Goal: Task Accomplishment & Management: Use online tool/utility

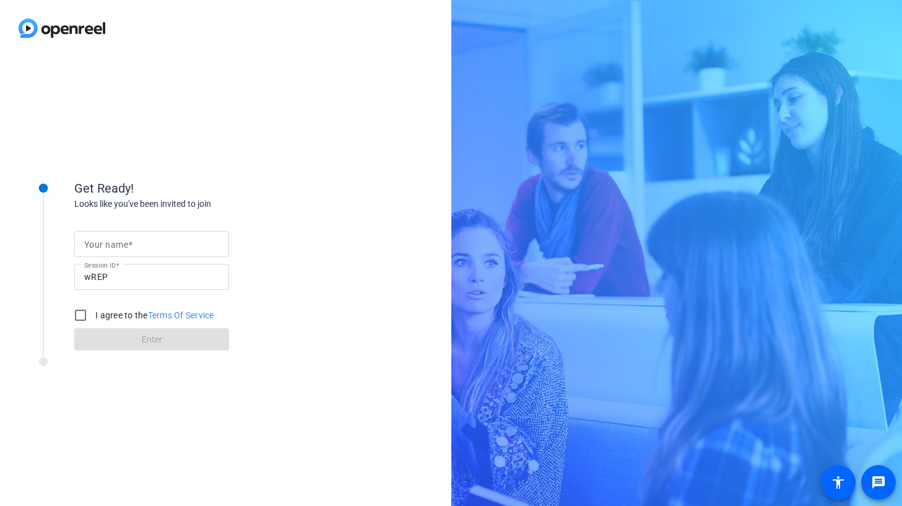
click at [104, 248] on mat-label "Your name" at bounding box center [106, 245] width 44 height 10
click at [104, 248] on input "Your name" at bounding box center [151, 244] width 135 height 15
type input "[PERSON_NAME] Id-Deen"
click at [80, 315] on input "I agree to the Terms Of Service" at bounding box center [80, 315] width 25 height 25
checkbox input "true"
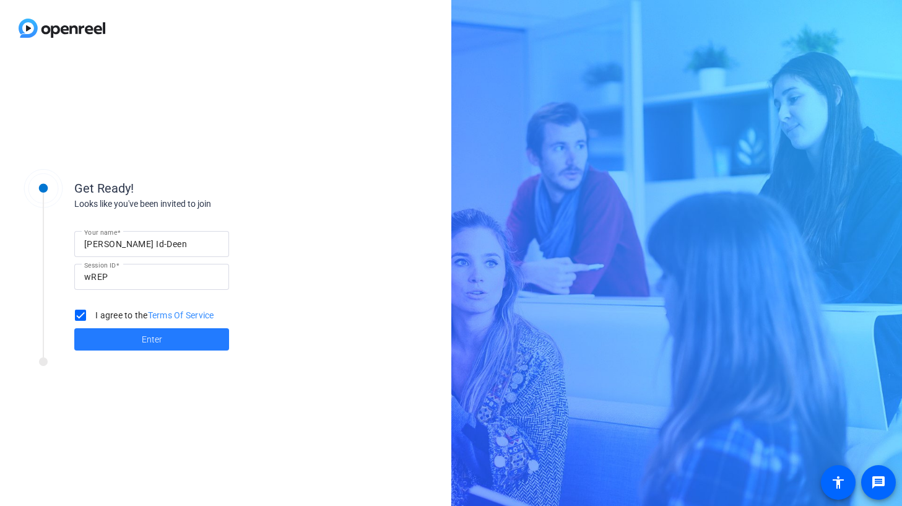
click at [157, 343] on span "Enter" at bounding box center [152, 339] width 20 height 13
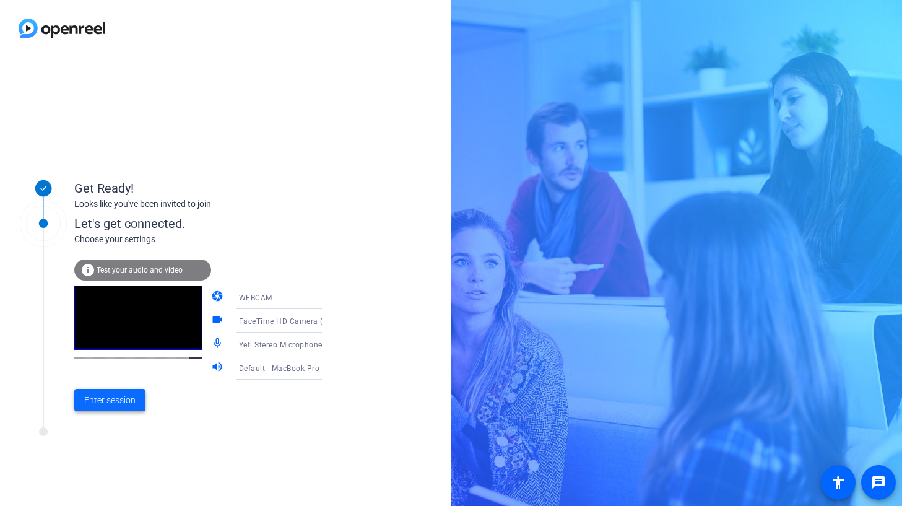
click at [111, 403] on span "Enter session" at bounding box center [109, 400] width 51 height 13
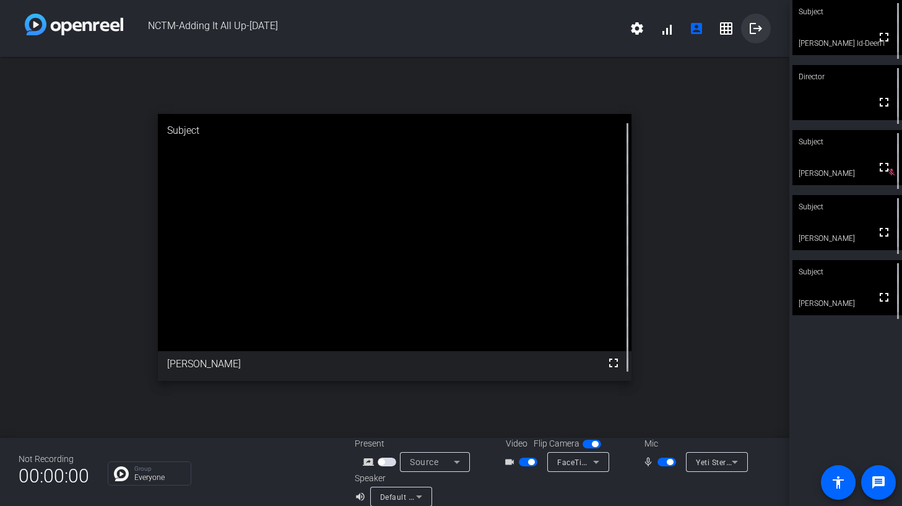
click at [750, 31] on mat-icon "logout" at bounding box center [756, 28] width 15 height 15
